Goal: Transaction & Acquisition: Purchase product/service

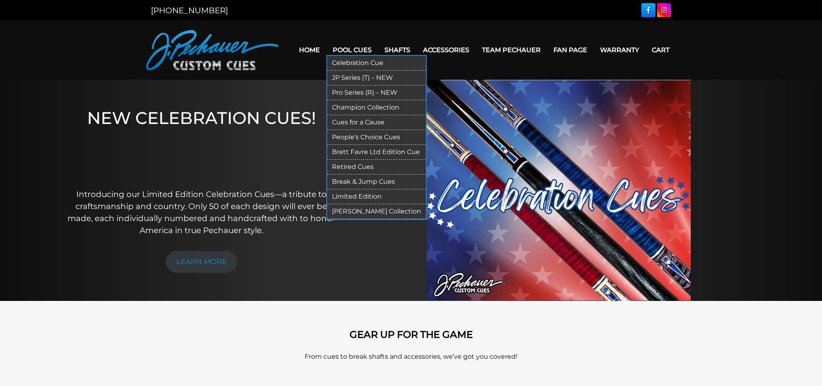
click at [348, 54] on link "Pool Cues" at bounding box center [352, 50] width 52 height 20
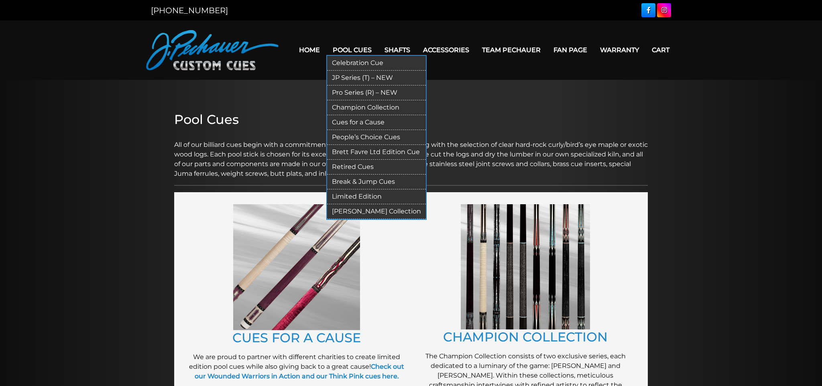
click at [355, 79] on link "JP Series (T) – NEW" at bounding box center [376, 78] width 99 height 15
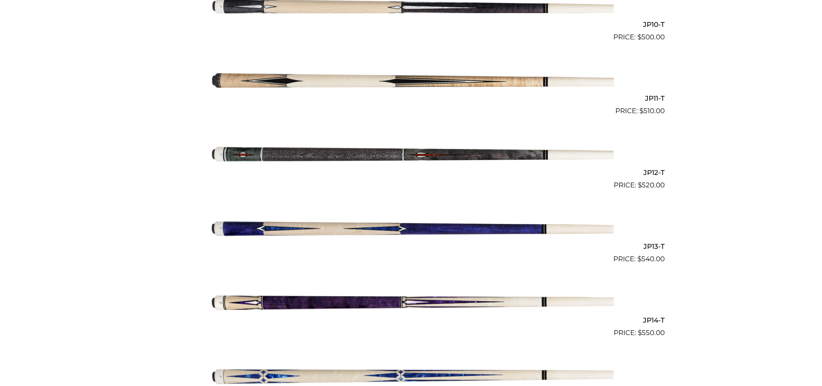
scroll to position [956, 0]
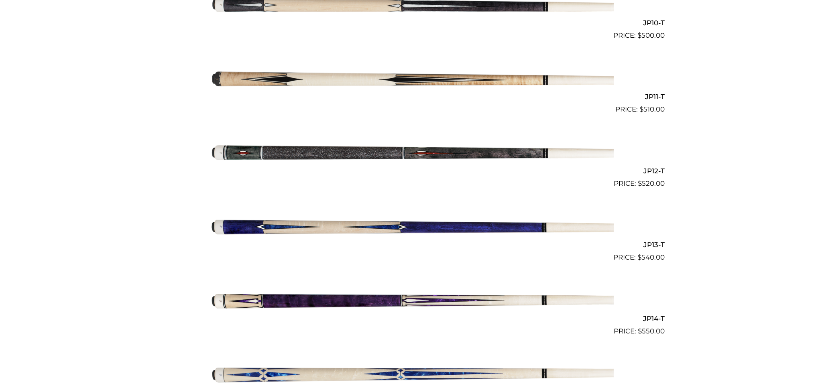
click at [366, 149] on img at bounding box center [411, 151] width 406 height 67
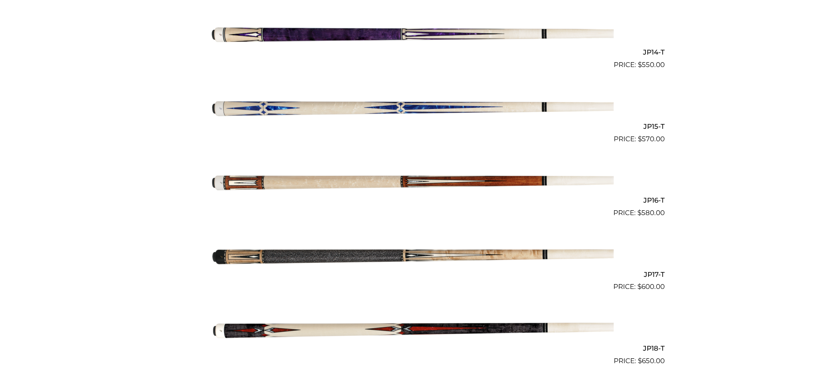
scroll to position [1224, 0]
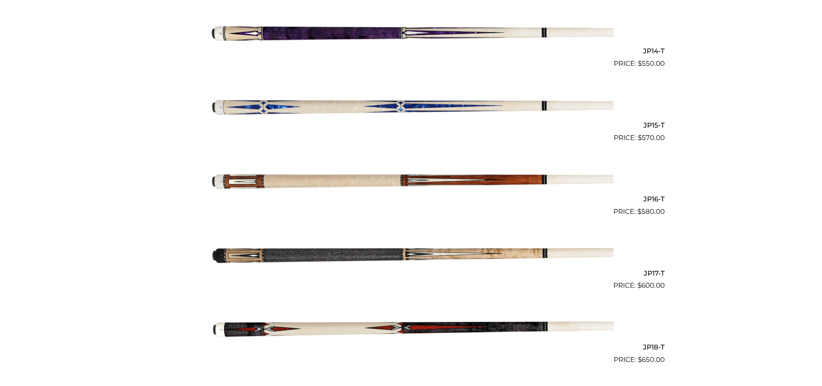
click at [522, 175] on img at bounding box center [411, 180] width 406 height 67
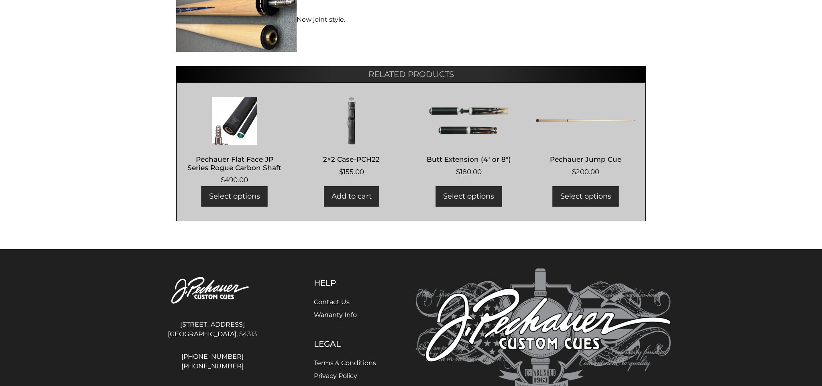
scroll to position [561, 0]
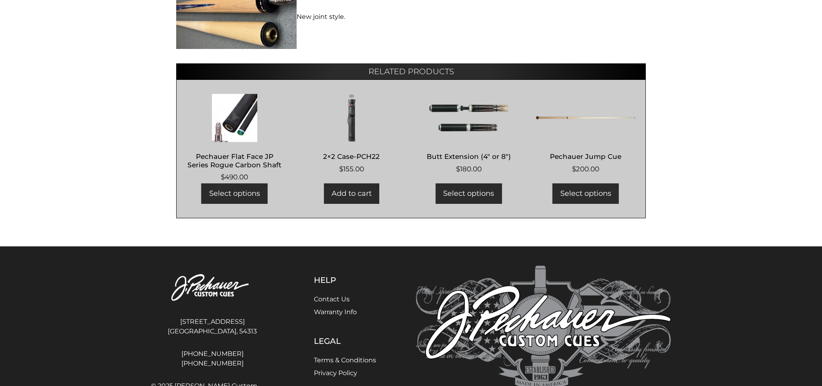
click at [353, 132] on img at bounding box center [352, 118] width 100 height 48
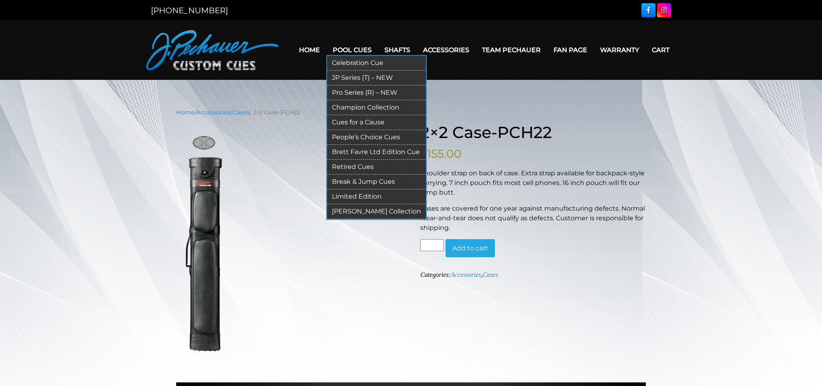
click at [345, 79] on link "JP Series (T) – NEW" at bounding box center [376, 78] width 99 height 15
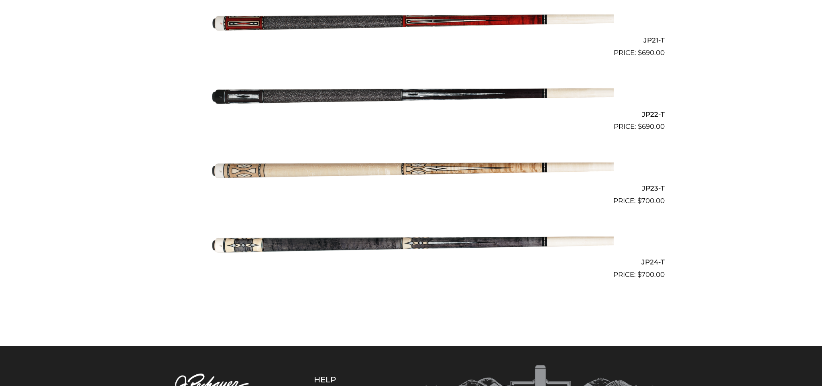
scroll to position [1754, 0]
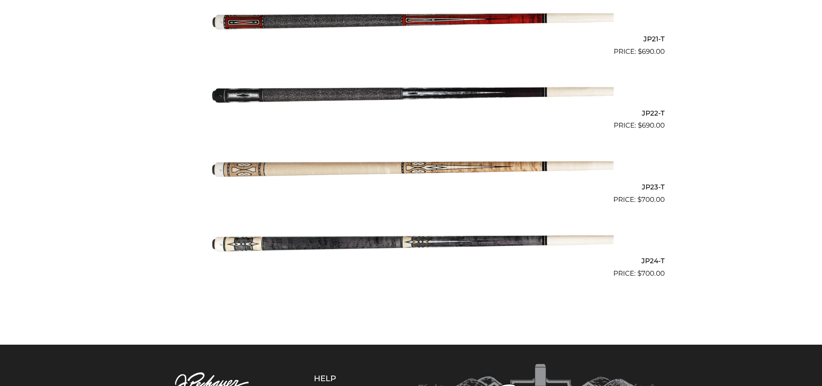
click at [370, 235] on img at bounding box center [411, 241] width 406 height 67
